Goal: Information Seeking & Learning: Learn about a topic

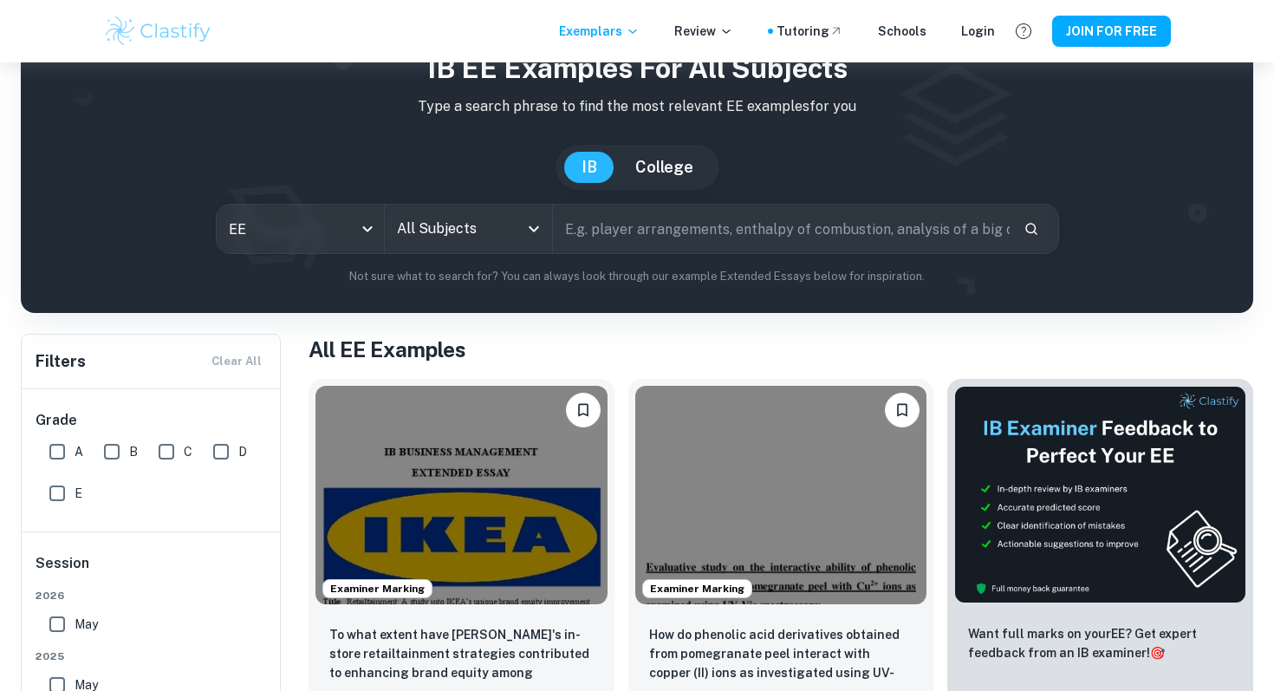
scroll to position [81, 0]
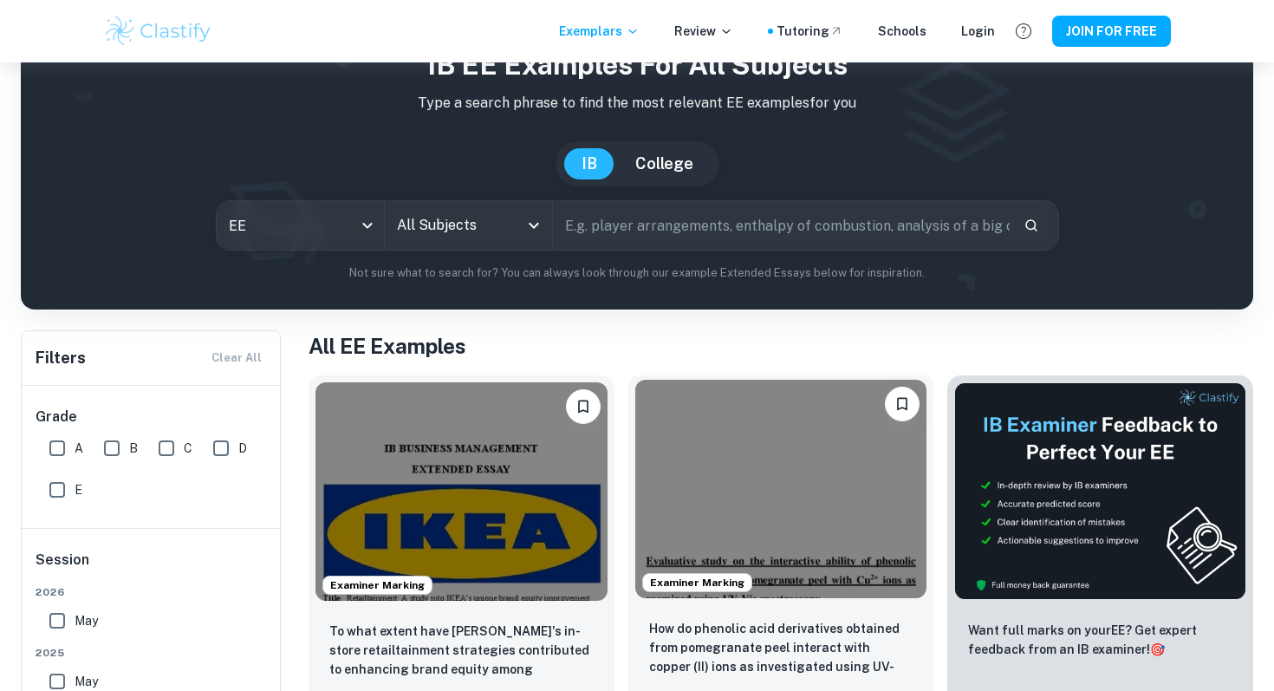
click at [760, 500] on img at bounding box center [781, 489] width 292 height 218
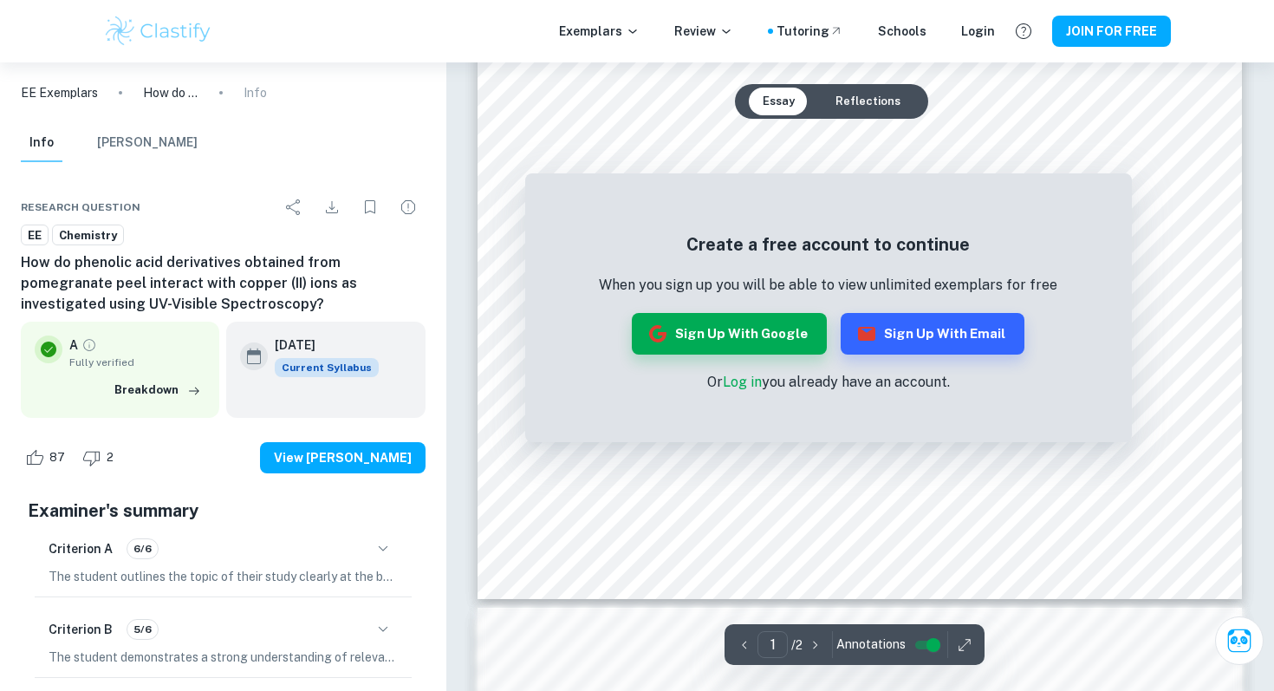
scroll to position [241, 0]
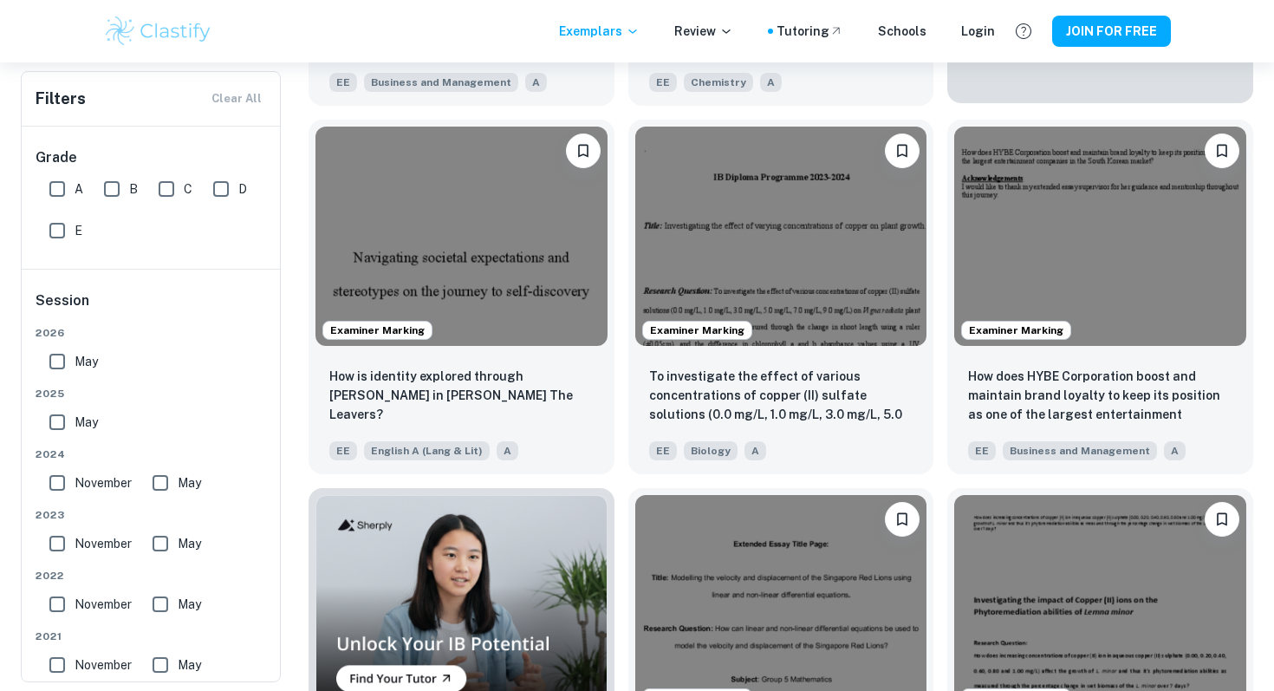
scroll to position [704, 0]
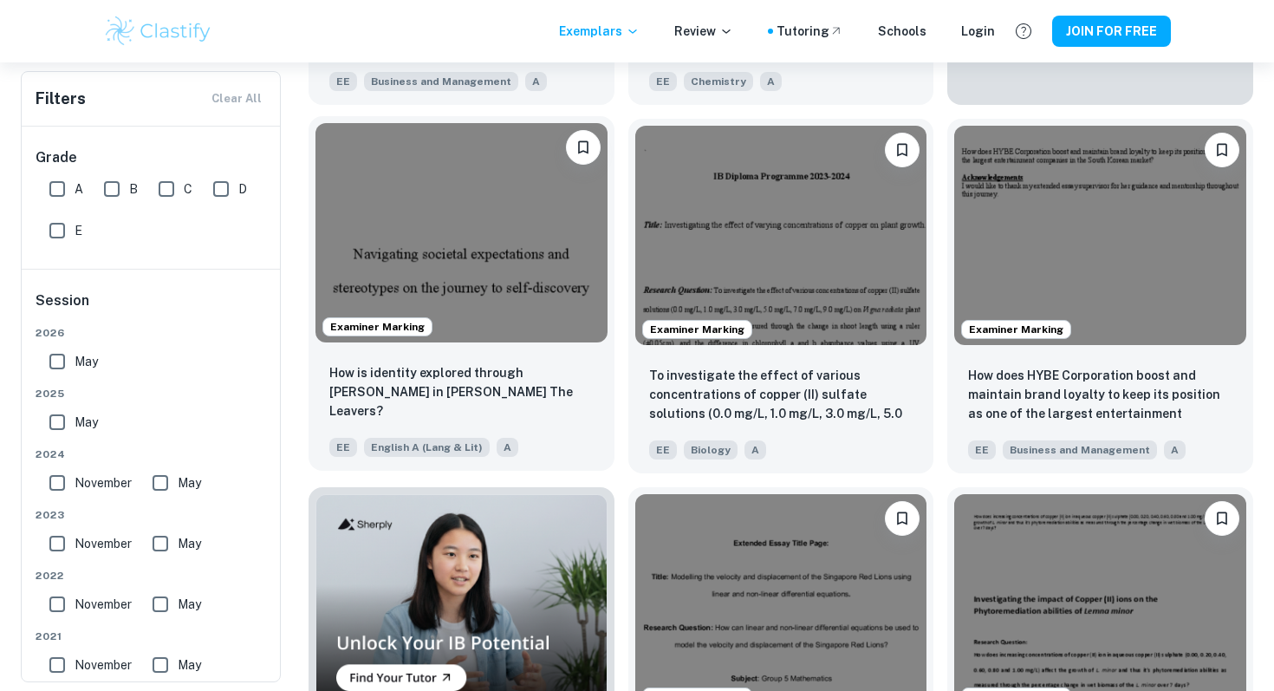
click at [568, 247] on img at bounding box center [461, 232] width 292 height 218
